Goal: Find specific page/section

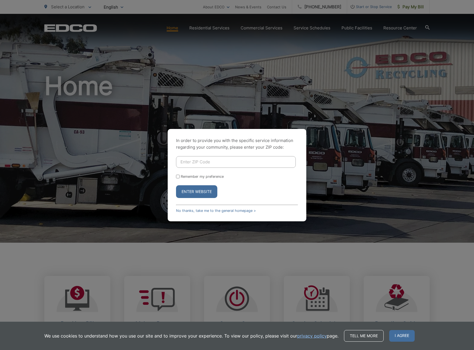
click at [198, 162] on input "Enter ZIP Code" at bounding box center [236, 162] width 120 height 12
type input "92028"
click at [176, 185] on button "Enter Website" at bounding box center [196, 191] width 41 height 13
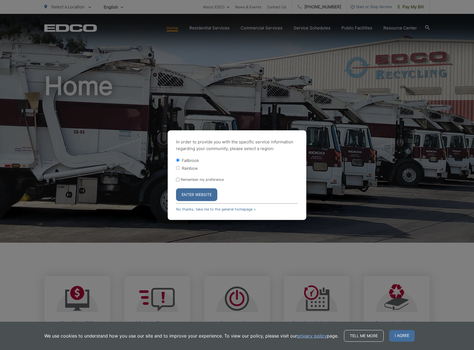
click at [193, 196] on button "Enter Website" at bounding box center [196, 194] width 41 height 13
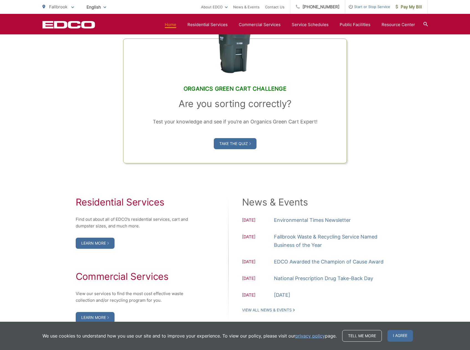
scroll to position [422, 0]
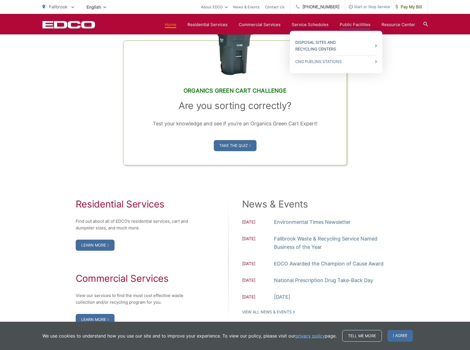
click at [322, 41] on link "Disposal Sites and Recycling Centers" at bounding box center [335, 45] width 81 height 13
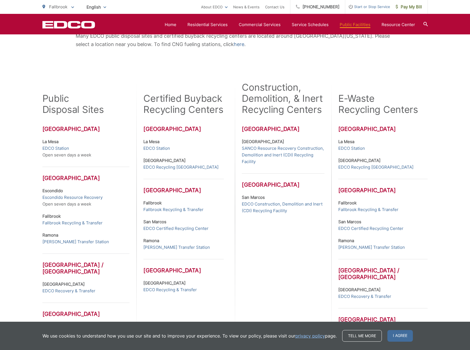
scroll to position [139, 0]
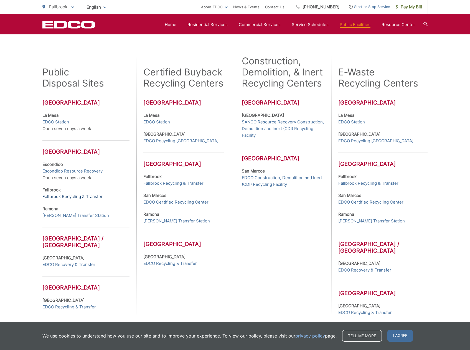
click at [62, 195] on link "Fallbrook Recycling & Transfer" at bounding box center [72, 196] width 60 height 7
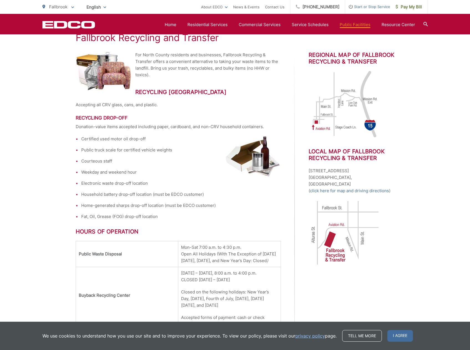
scroll to position [84, 0]
